Goal: Navigation & Orientation: Go to known website

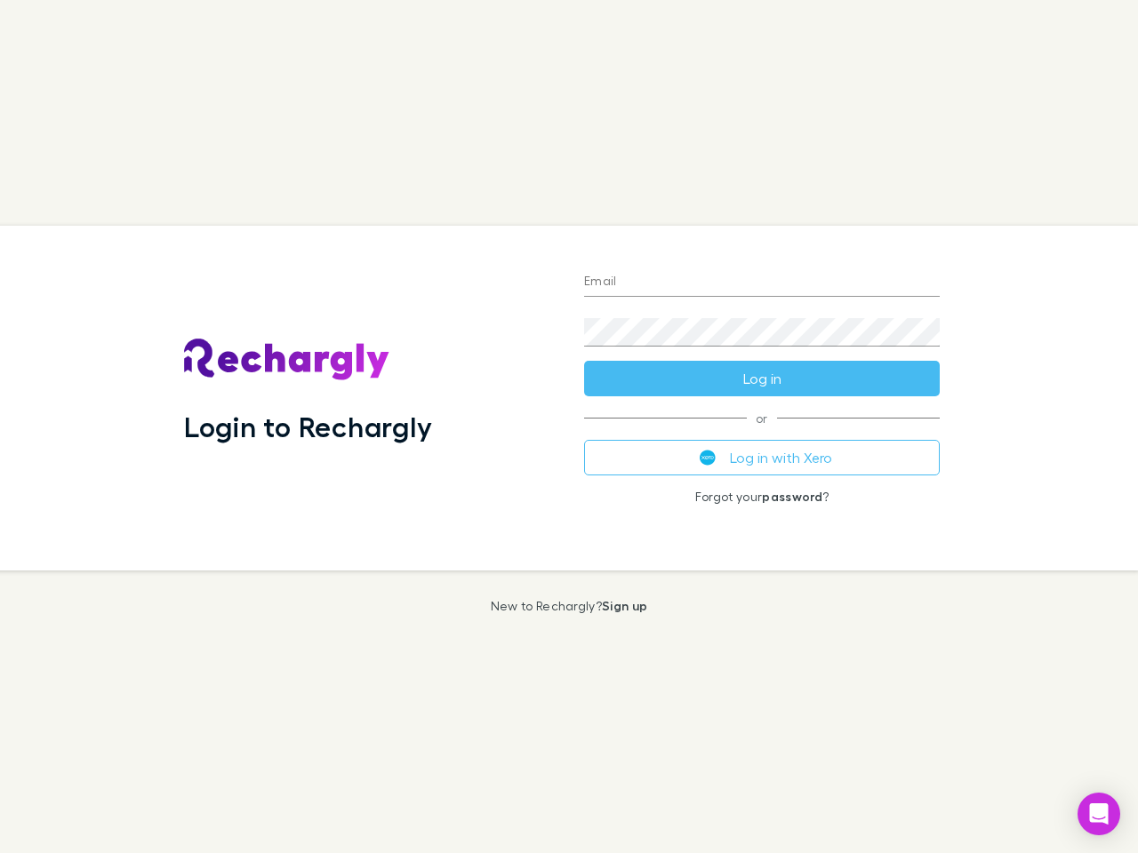
click at [569, 427] on div "Login to Rechargly" at bounding box center [370, 398] width 400 height 345
click at [762, 283] on input "Email" at bounding box center [762, 282] width 356 height 28
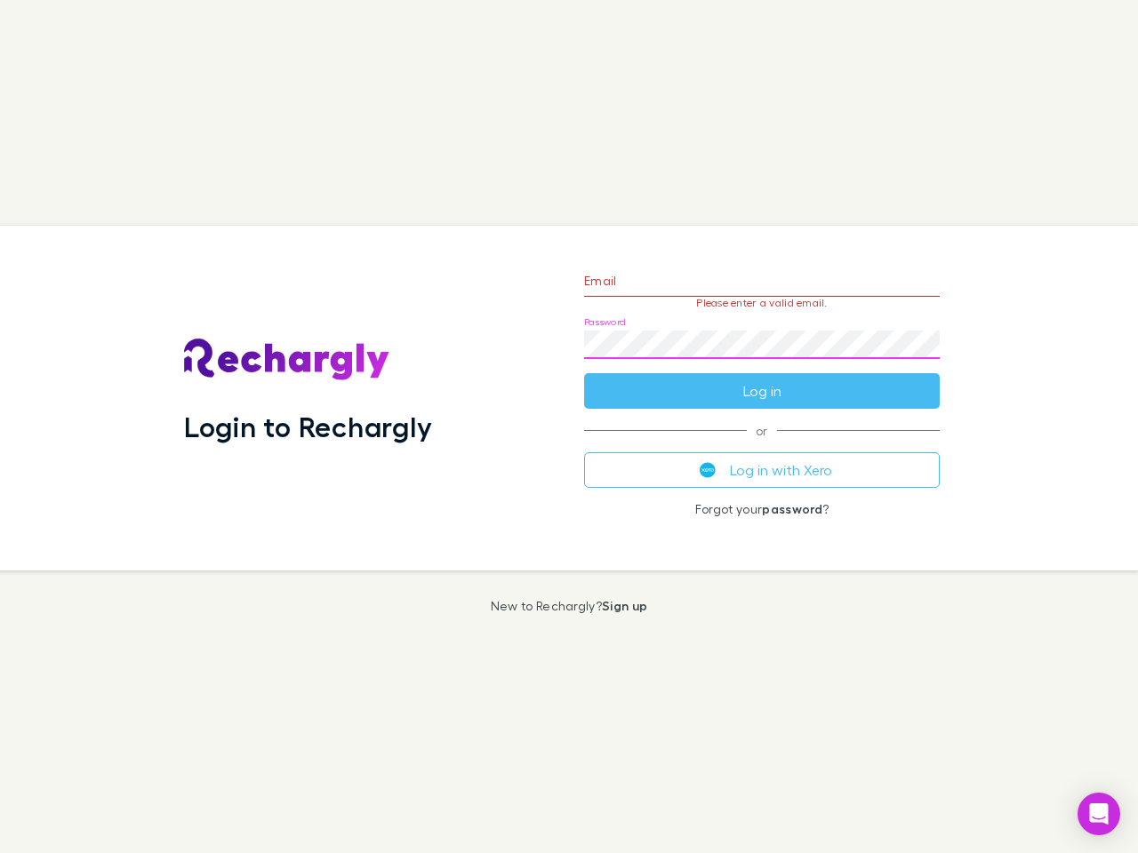
click at [762, 379] on form "Email Please enter a valid email. Password Log in" at bounding box center [762, 331] width 356 height 155
click at [762, 458] on div "Email Please enter a valid email. Password Log in or Log in with Xero Forgot yo…" at bounding box center [762, 398] width 384 height 345
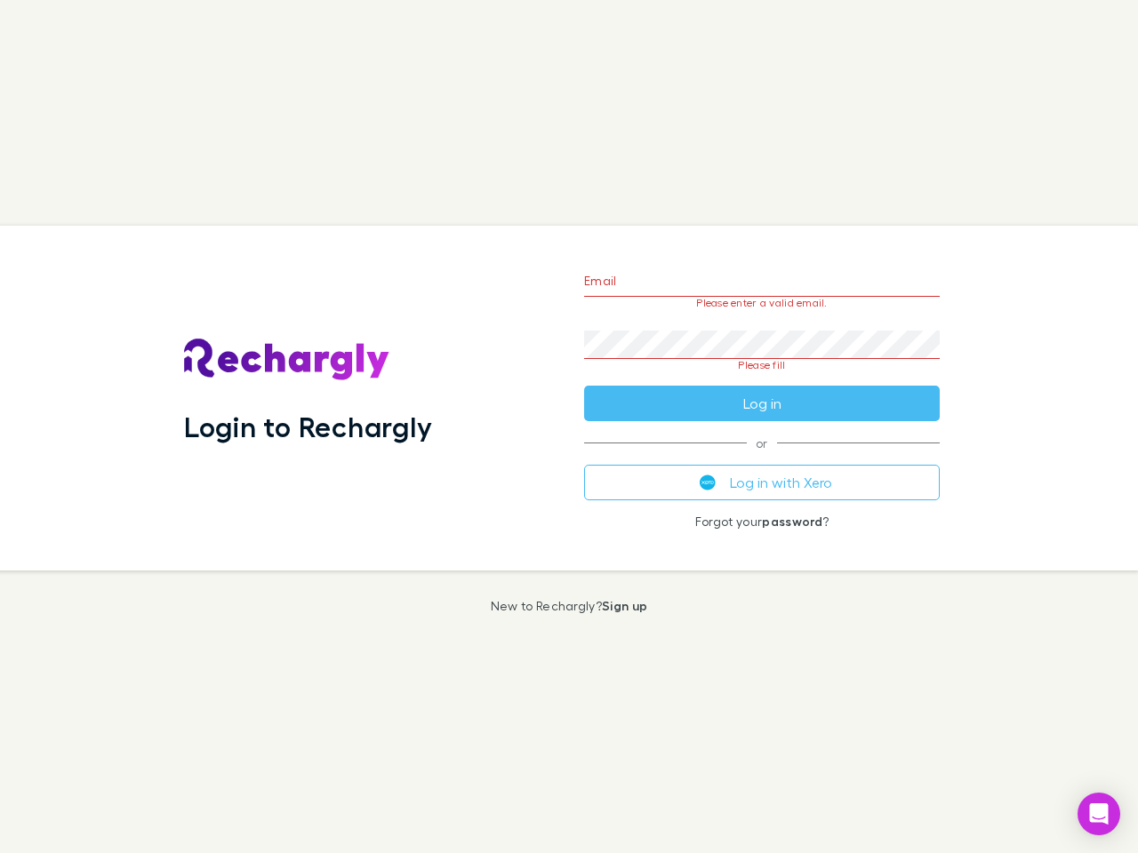
click at [1099, 814] on icon "Open Intercom Messenger" at bounding box center [1099, 814] width 19 height 21
